Goal: Navigation & Orientation: Find specific page/section

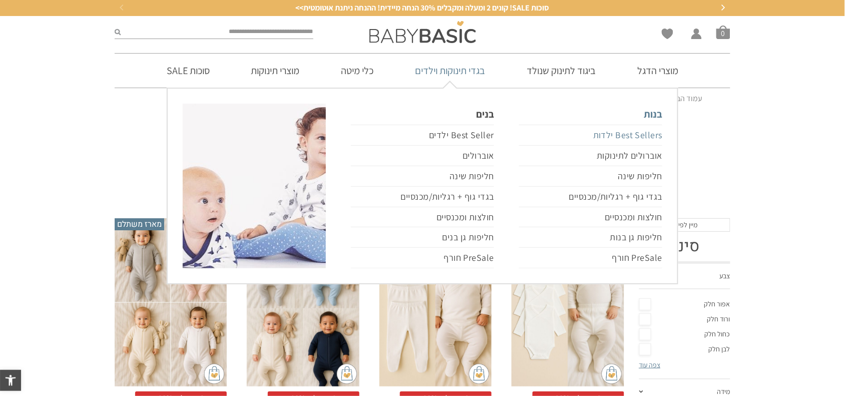
click at [641, 134] on link "Best Sellers ילדות" at bounding box center [590, 135] width 143 height 21
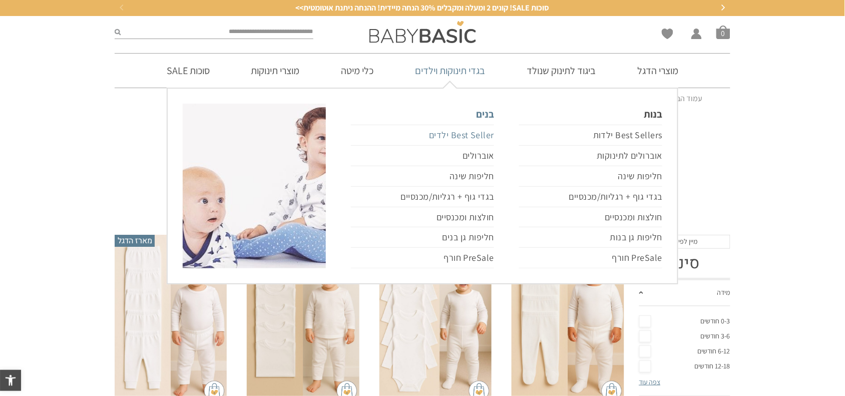
click at [487, 139] on link "Best Seller ילדים" at bounding box center [422, 135] width 143 height 21
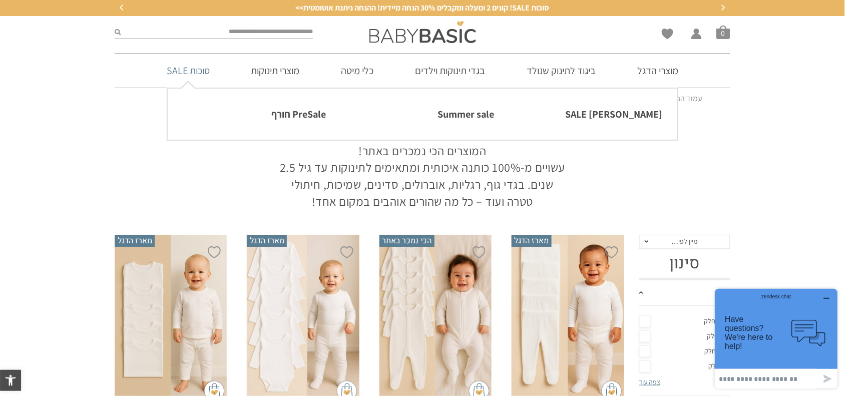
click at [201, 68] on link "סוכות SALE" at bounding box center [188, 71] width 73 height 34
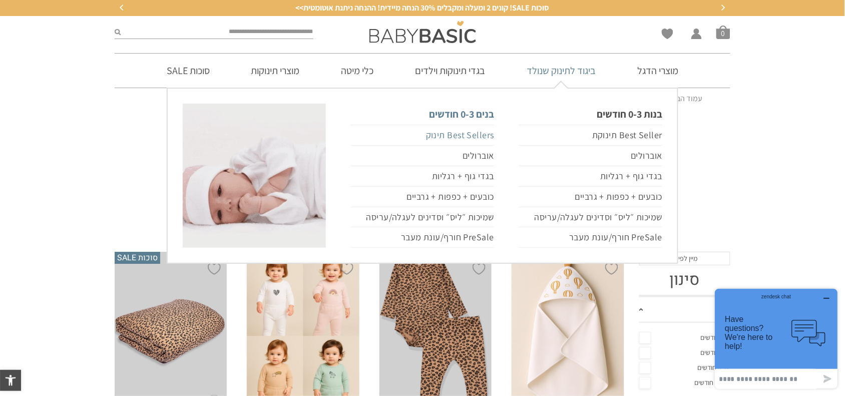
click at [480, 133] on link "Best Sellers תינוק" at bounding box center [422, 135] width 143 height 21
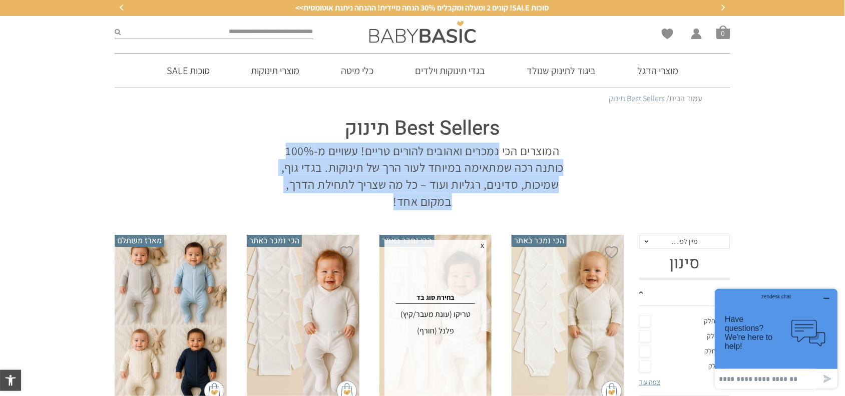
drag, startPoint x: 501, startPoint y: 153, endPoint x: 329, endPoint y: 208, distance: 180.0
click at [331, 206] on p "המוצרים הכי נמכרים ואהובים להורים טריים! עשויים מ-100% כותנה רכה שמתאימה במיוחד…" at bounding box center [422, 176] width 285 height 67
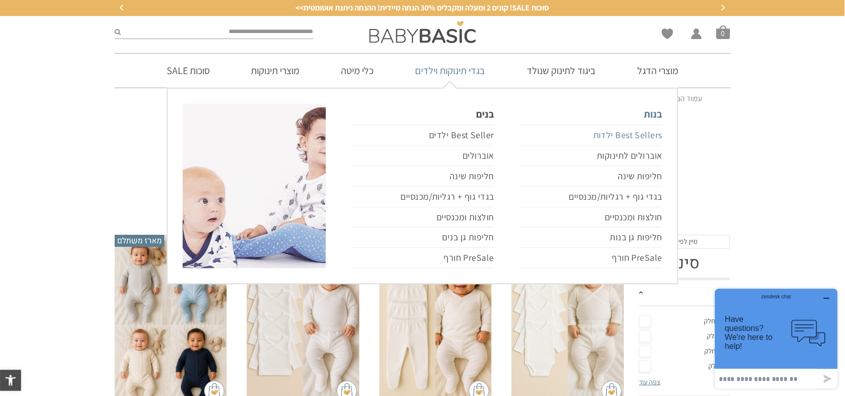
click at [604, 139] on link "Best Sellers ילדות" at bounding box center [590, 135] width 143 height 21
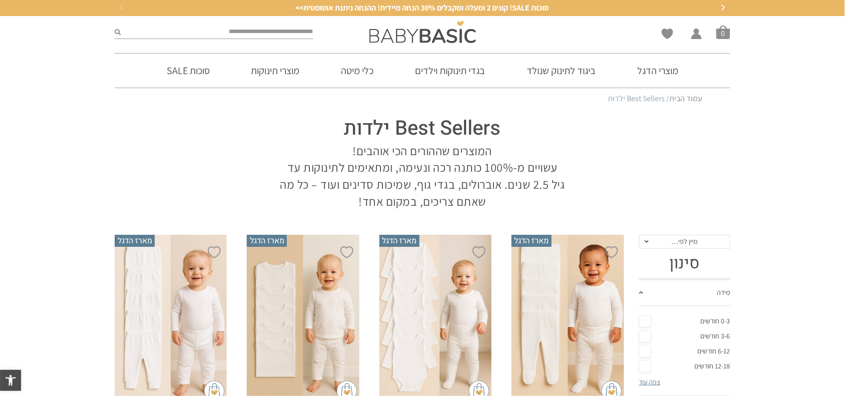
drag, startPoint x: 149, startPoint y: 121, endPoint x: 187, endPoint y: 118, distance: 38.1
click at [149, 121] on section "Best Sellers ילדות המוצרים שההורים הכי אוהבים! עשויים מ-100% כותנה רכה ונעימה, …" at bounding box center [423, 160] width 616 height 100
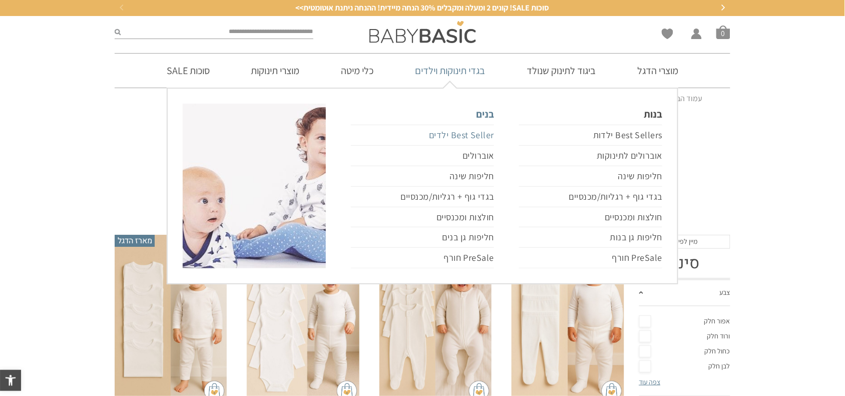
drag, startPoint x: 469, startPoint y: 134, endPoint x: 482, endPoint y: 139, distance: 13.5
click at [469, 134] on link "Best Seller ילדים" at bounding box center [422, 135] width 143 height 21
